Goal: Contribute content: Contribute content

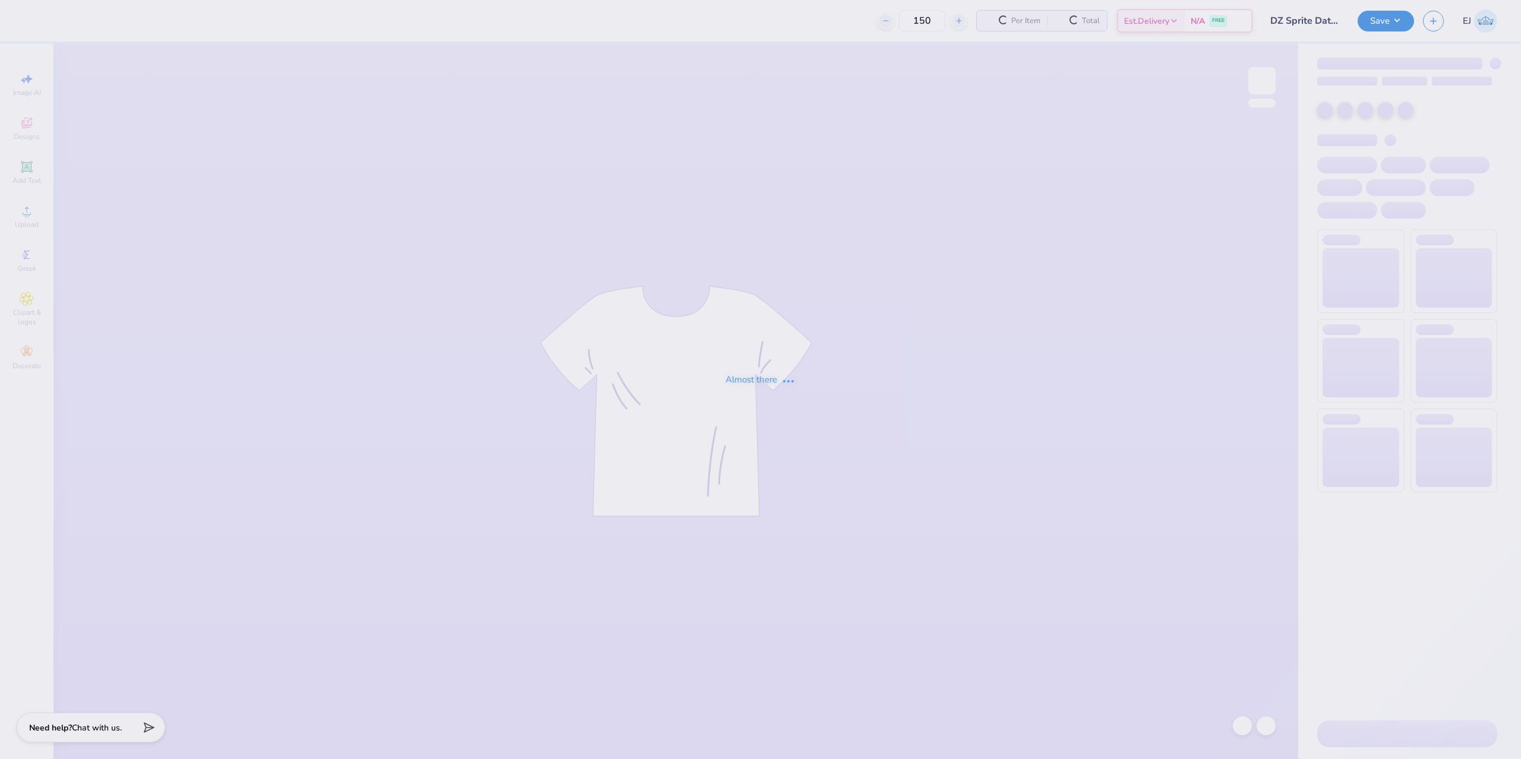
type input "DZ Sprite Dates"
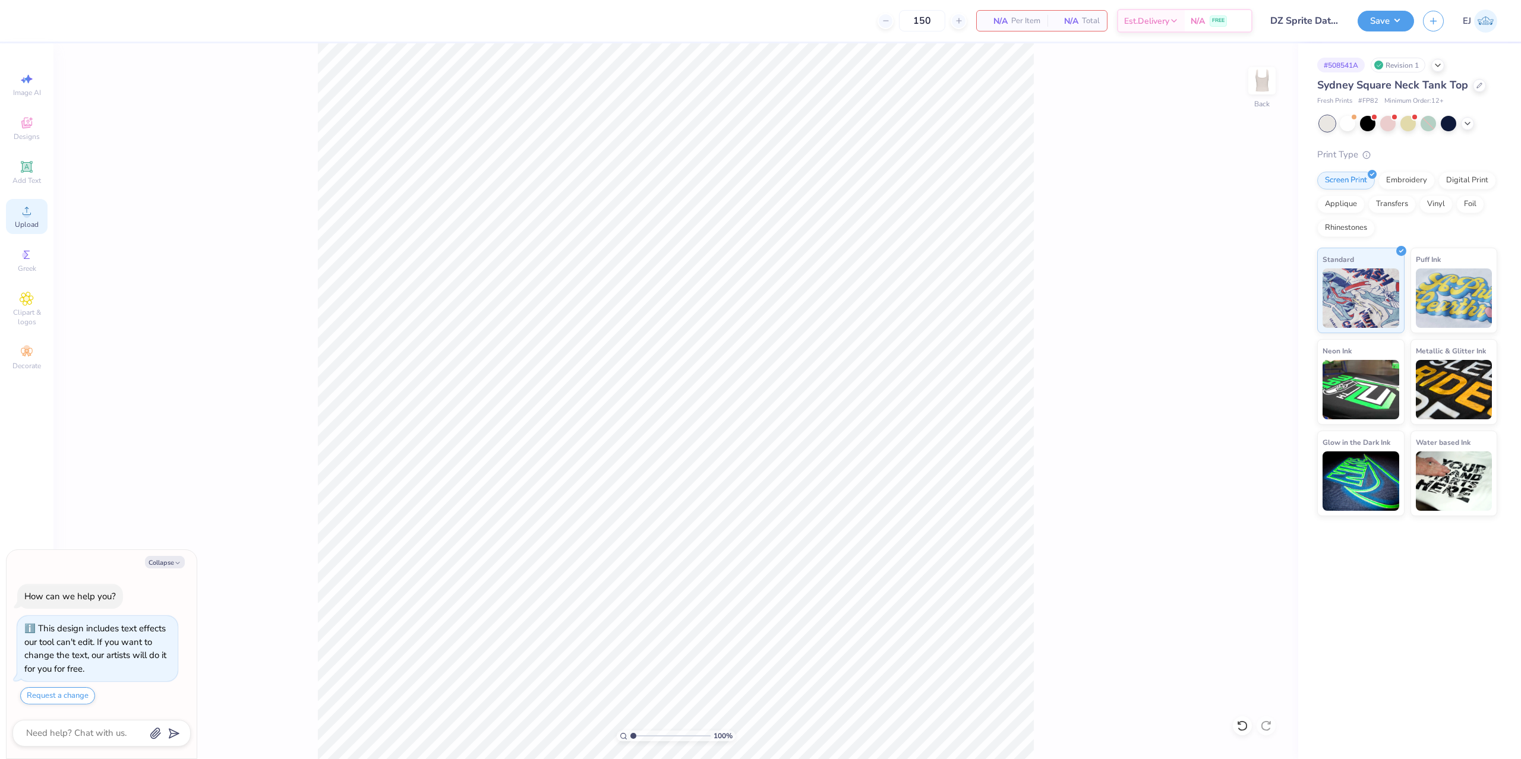
click at [14, 231] on div "Upload" at bounding box center [27, 216] width 42 height 35
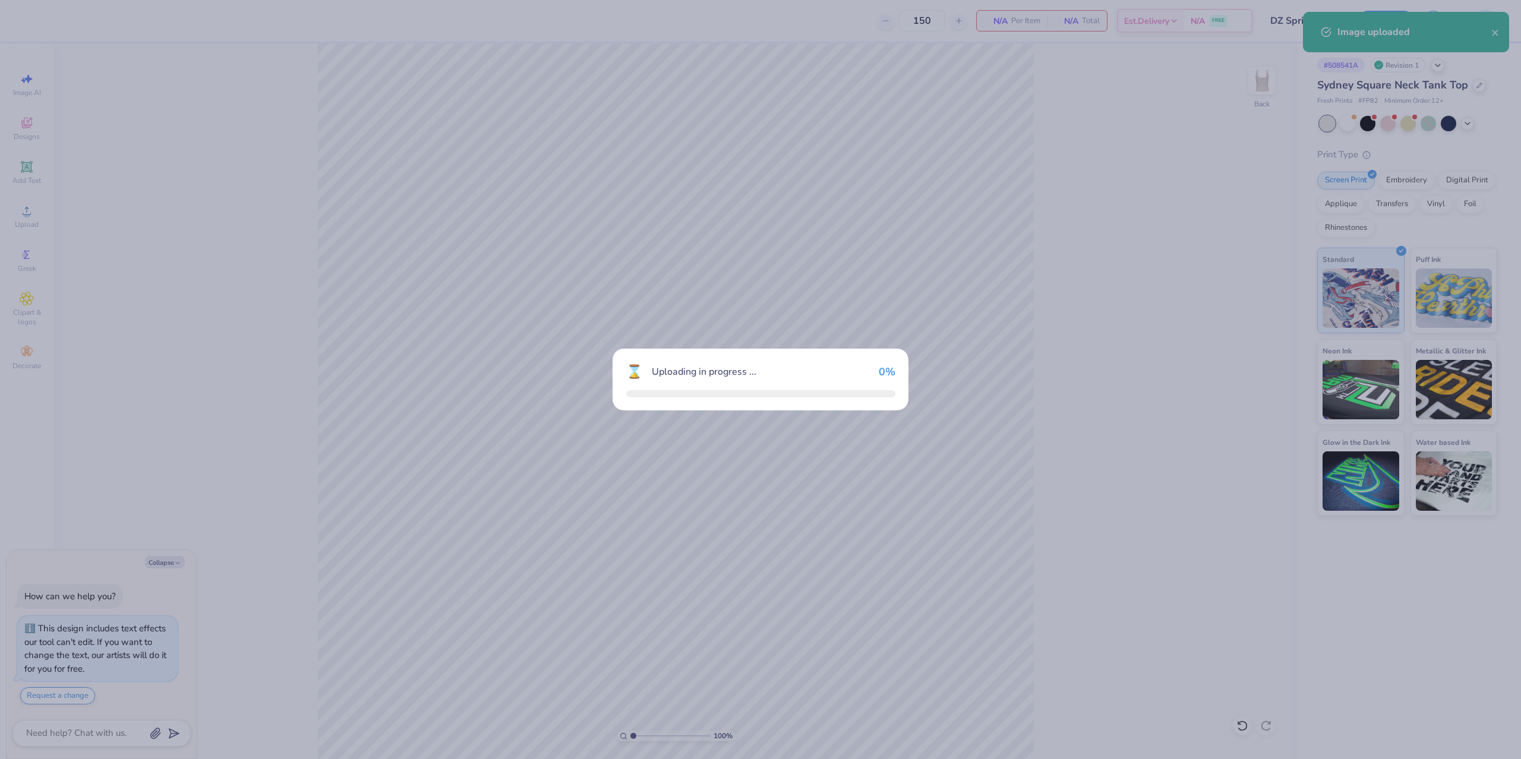
type textarea "x"
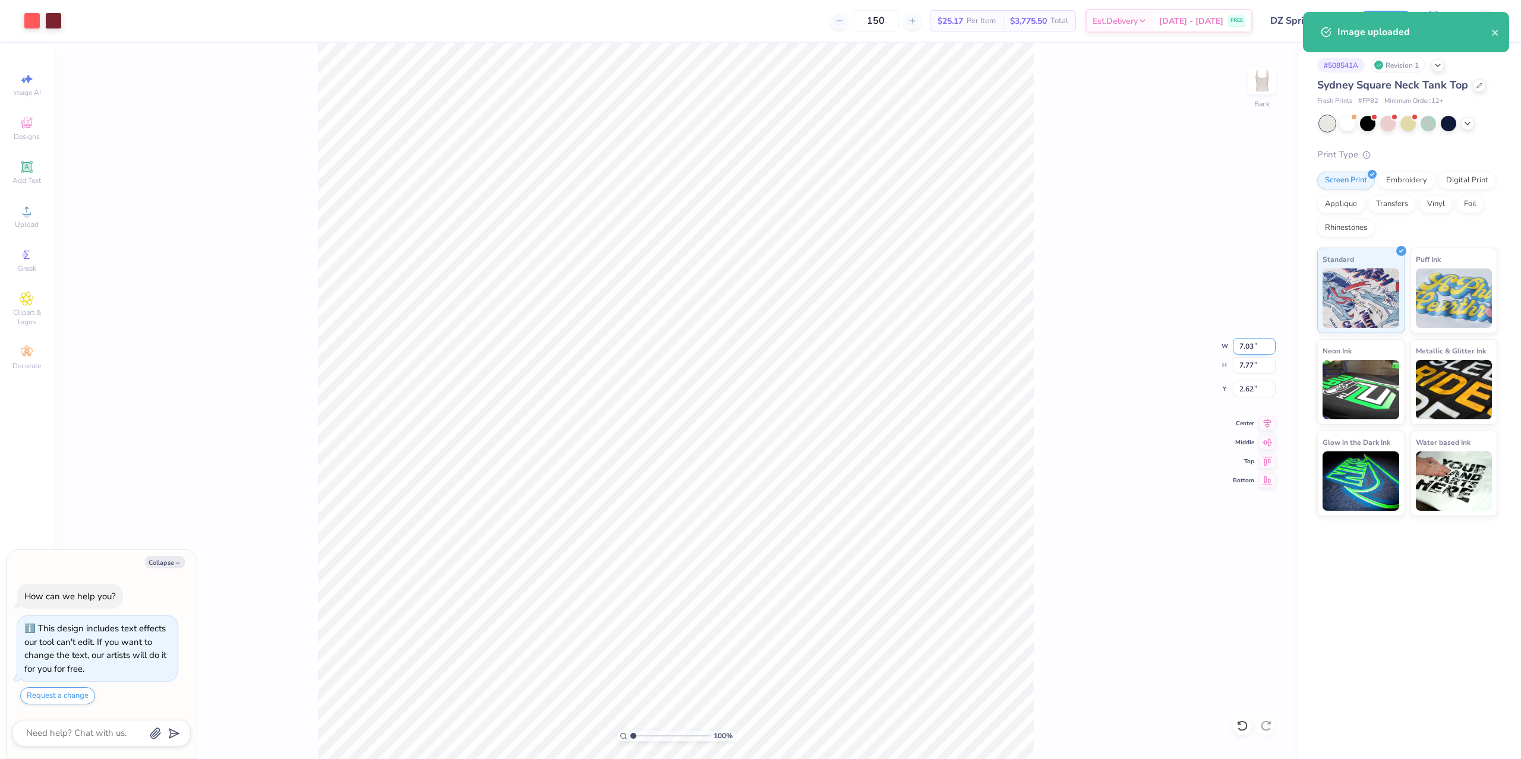
click at [1247, 351] on input "7.03" at bounding box center [1254, 346] width 43 height 17
type input "711"
type textarea "x"
type input "7.73"
type input "2.63"
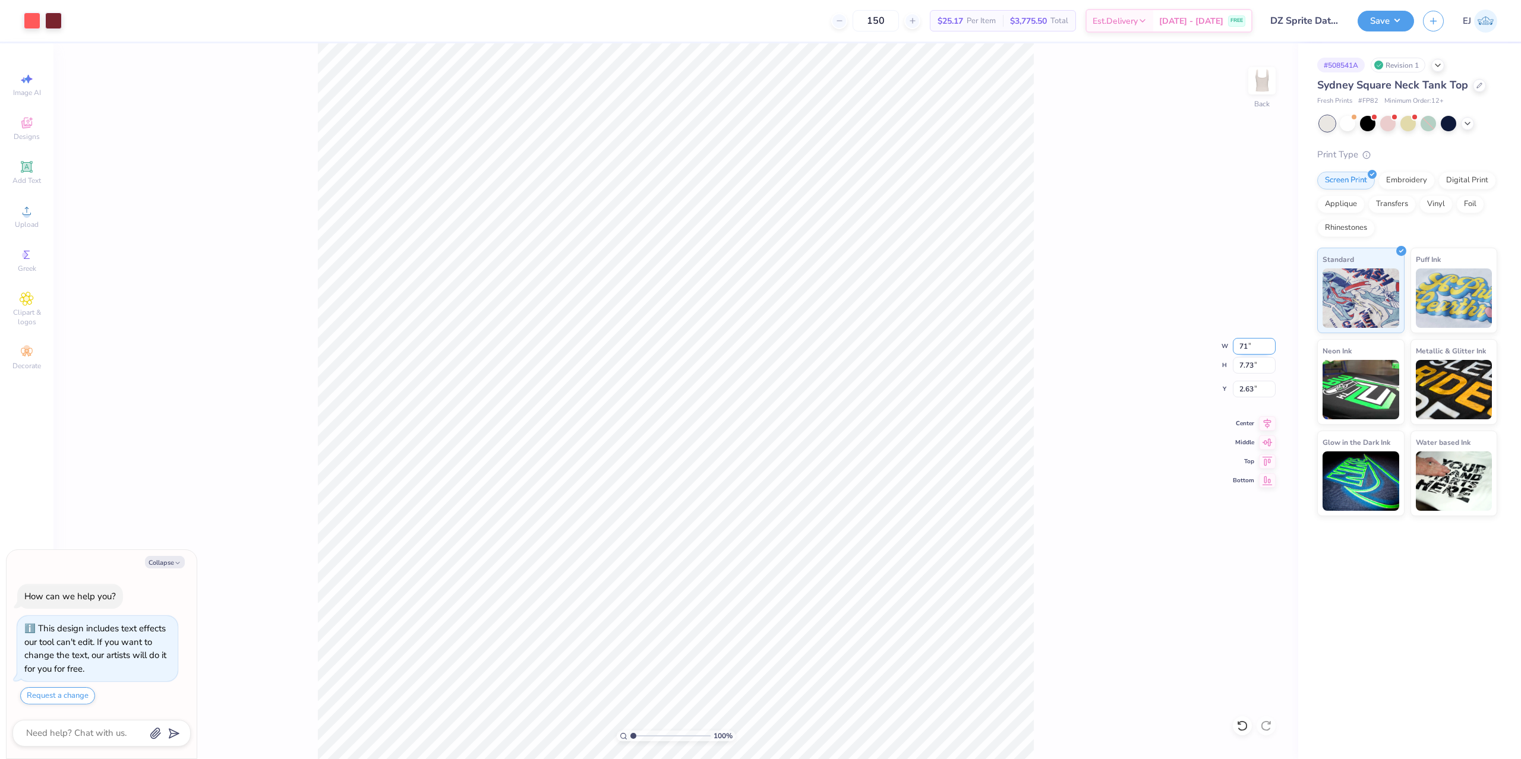
type input "7"
type textarea "x"
type input "1.5"
type textarea "x"
type input "1.50"
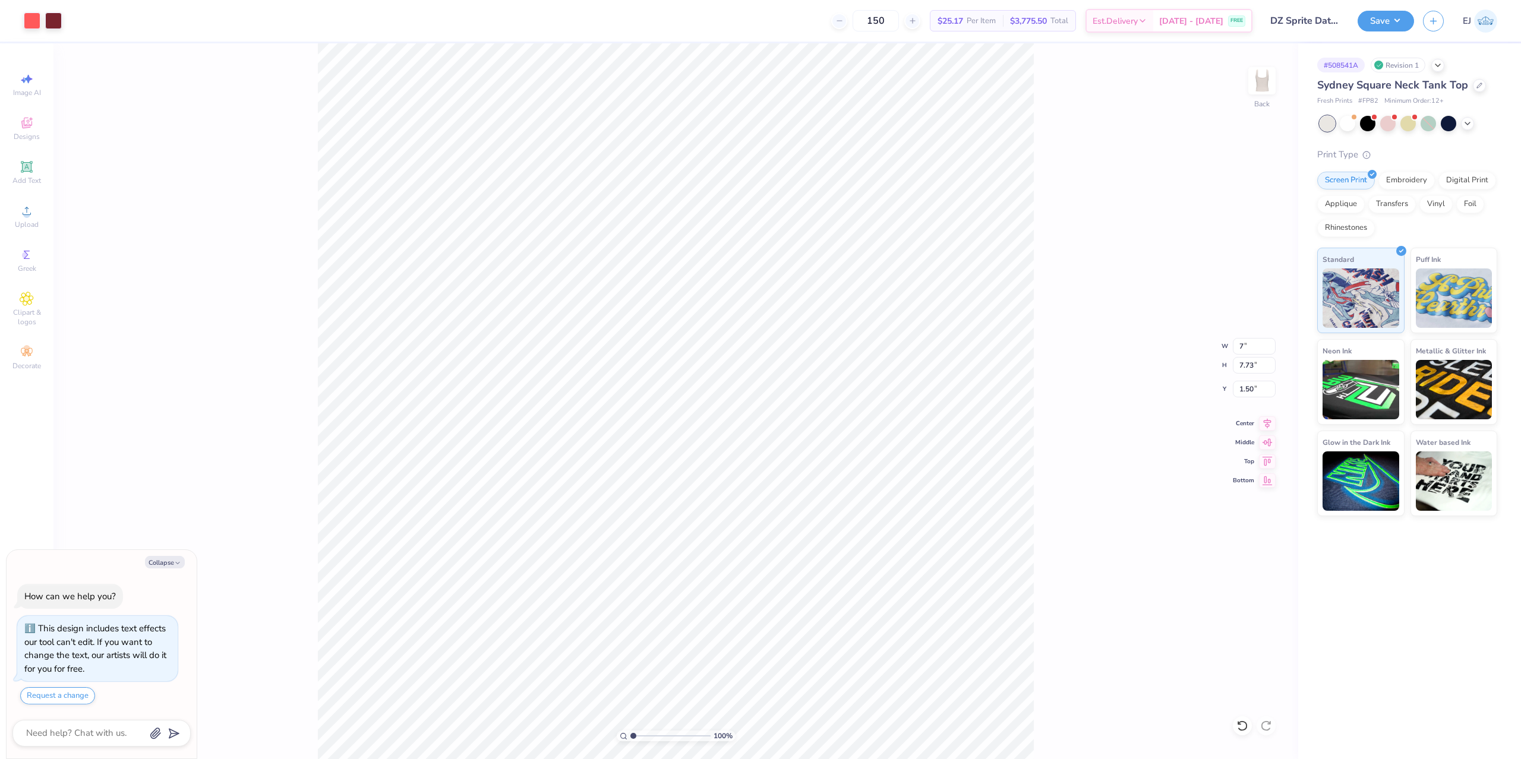
click at [1087, 304] on div "100 % Back W 7 7 " H 7.73 7.73 " Y 1.50 1.50 " Center Middle Top Bottom" at bounding box center [675, 401] width 1245 height 716
click at [1403, 12] on button "Save" at bounding box center [1386, 19] width 56 height 21
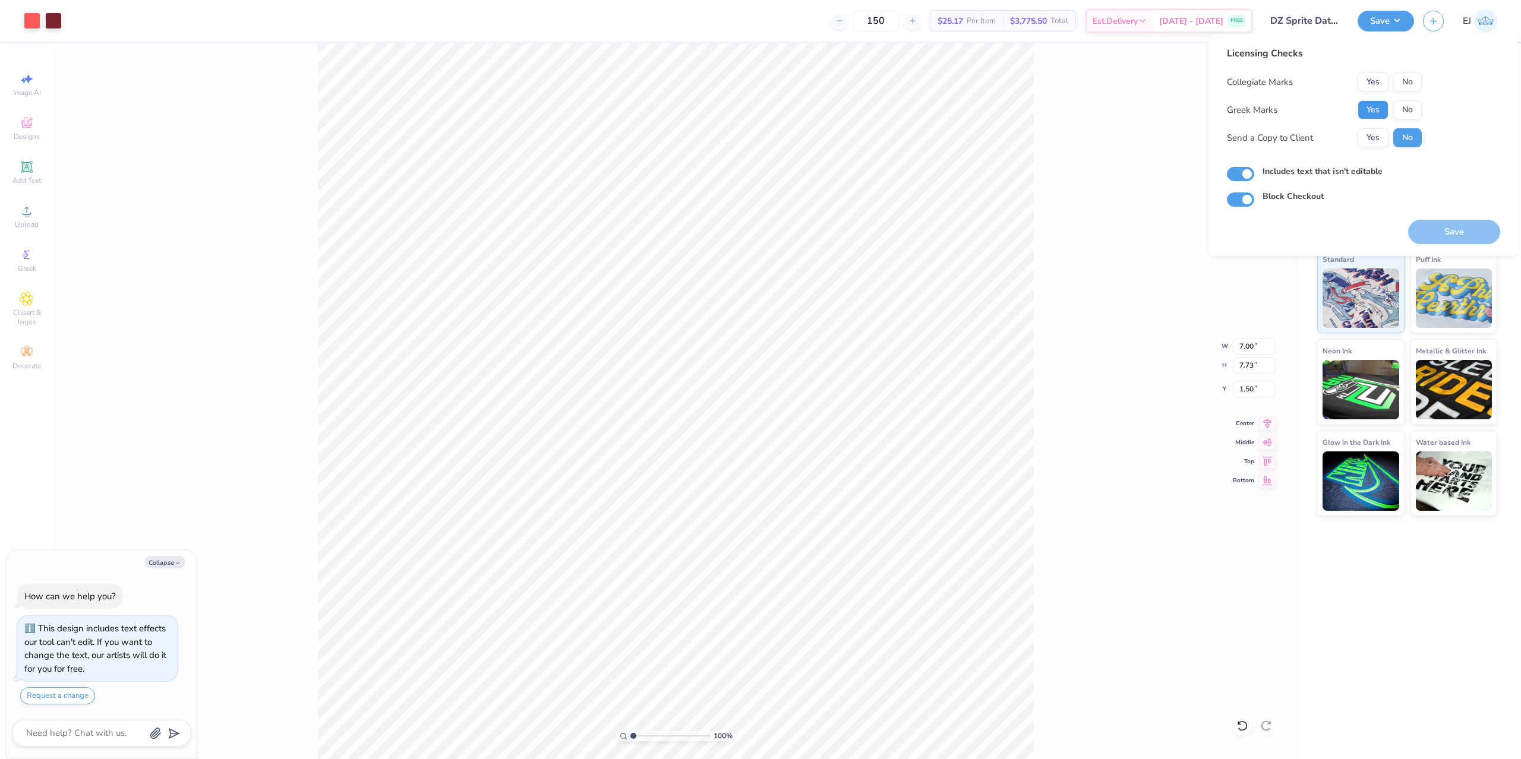
click at [1378, 108] on button "Yes" at bounding box center [1373, 109] width 31 height 19
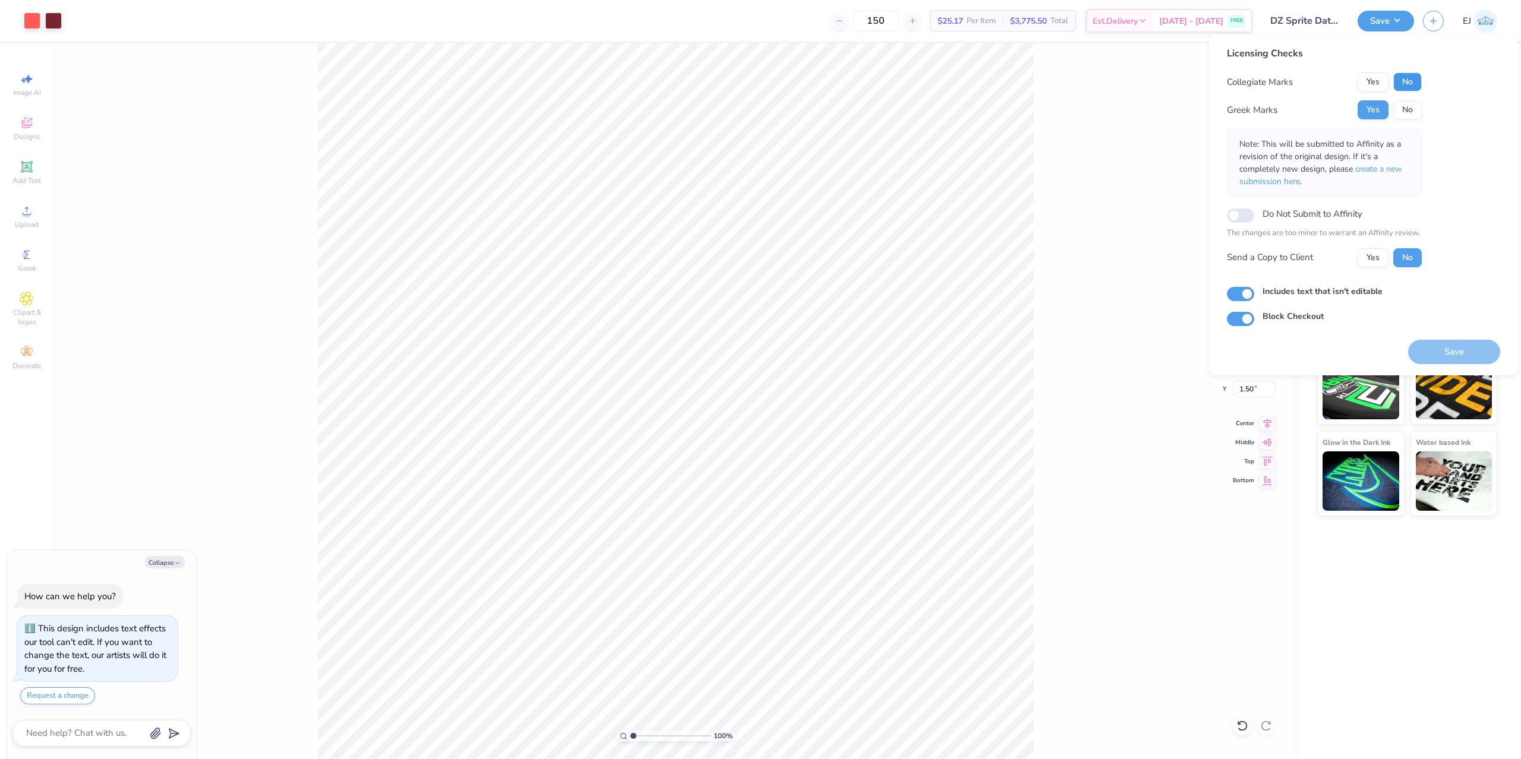
click at [1413, 77] on button "No" at bounding box center [1407, 81] width 29 height 19
drag, startPoint x: 1491, startPoint y: 345, endPoint x: 1479, endPoint y: 328, distance: 20.4
click at [1490, 345] on button "Save" at bounding box center [1454, 352] width 92 height 24
type textarea "x"
